Goal: Find specific page/section: Find specific page/section

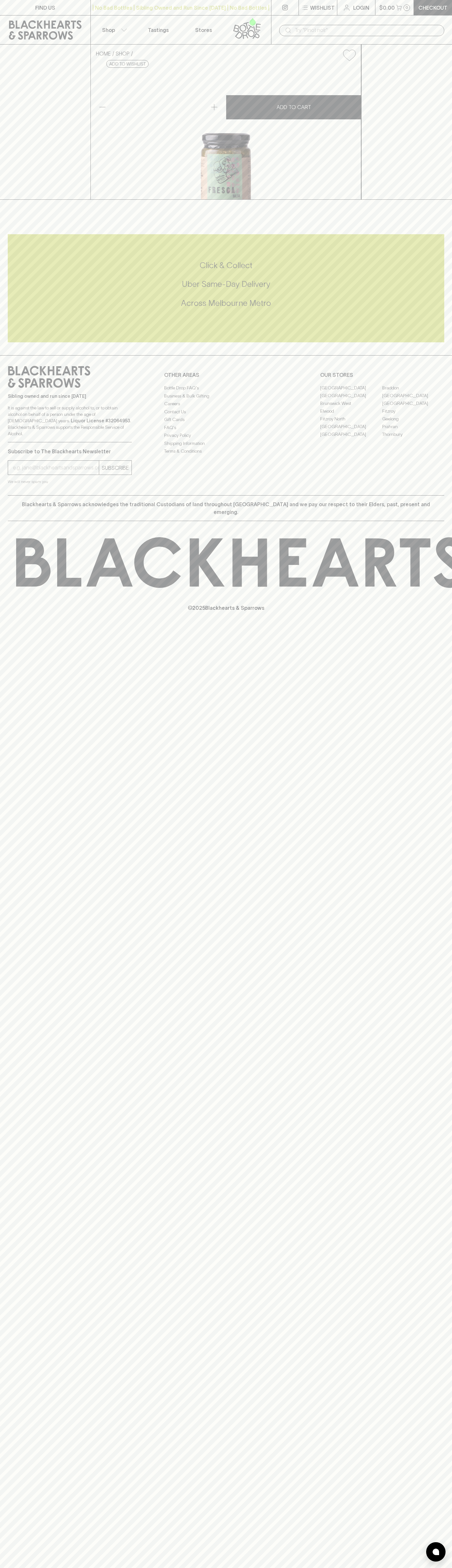
click at [2, 8] on link "FIND US" at bounding box center [45, 7] width 90 height 15
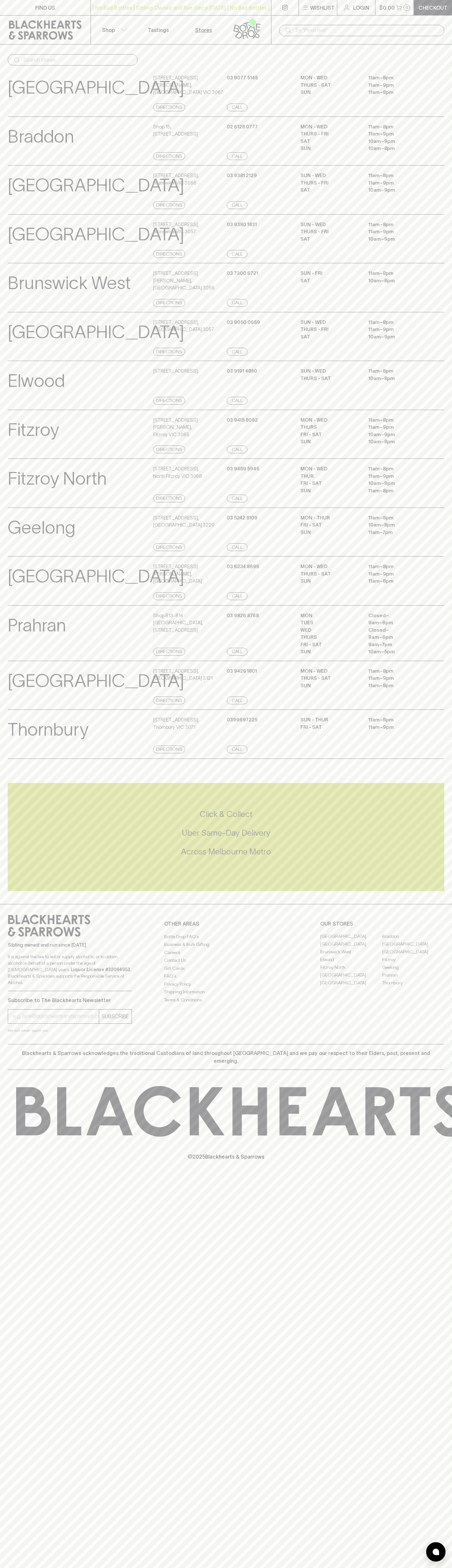
click at [75, 1567] on html "FIND US | No Bad Bottles | Sibling Owned and Run Since [DATE] | No Bad Bottles …" at bounding box center [226, 784] width 452 height 1568
click at [6, 1044] on div "Sibling owned and run since [DATE] It is against the law to sell or supply alco…" at bounding box center [226, 974] width 452 height 140
